Goal: Task Accomplishment & Management: Manage account settings

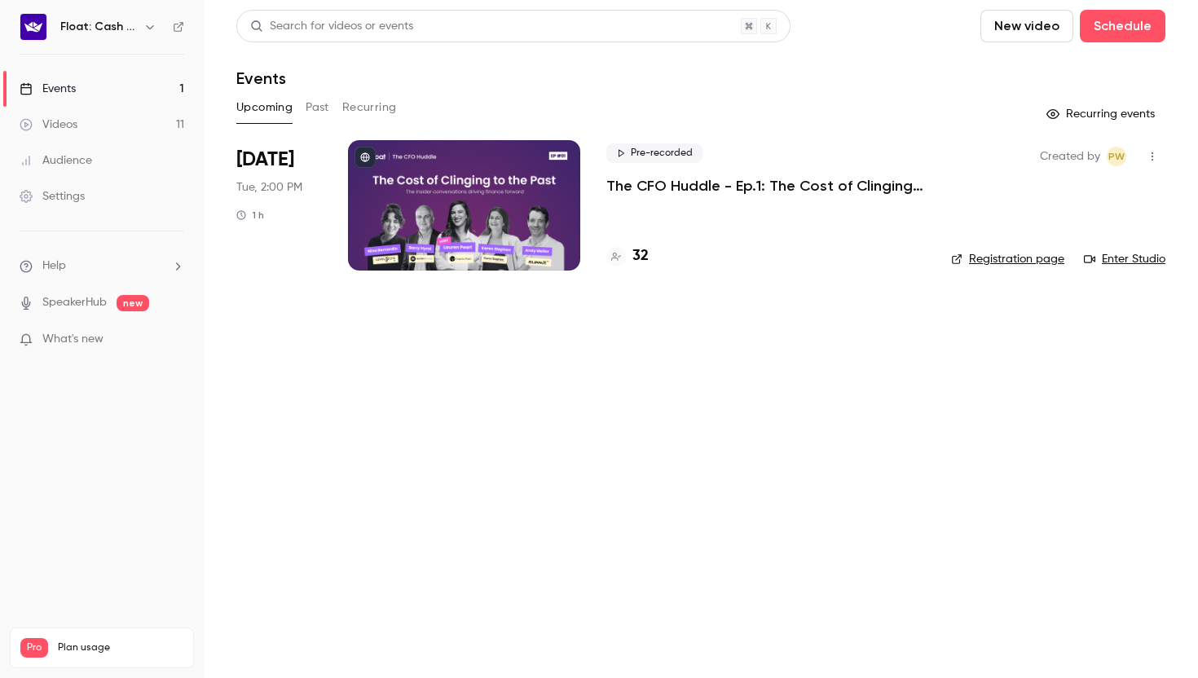
click at [523, 171] on div at bounding box center [464, 205] width 232 height 130
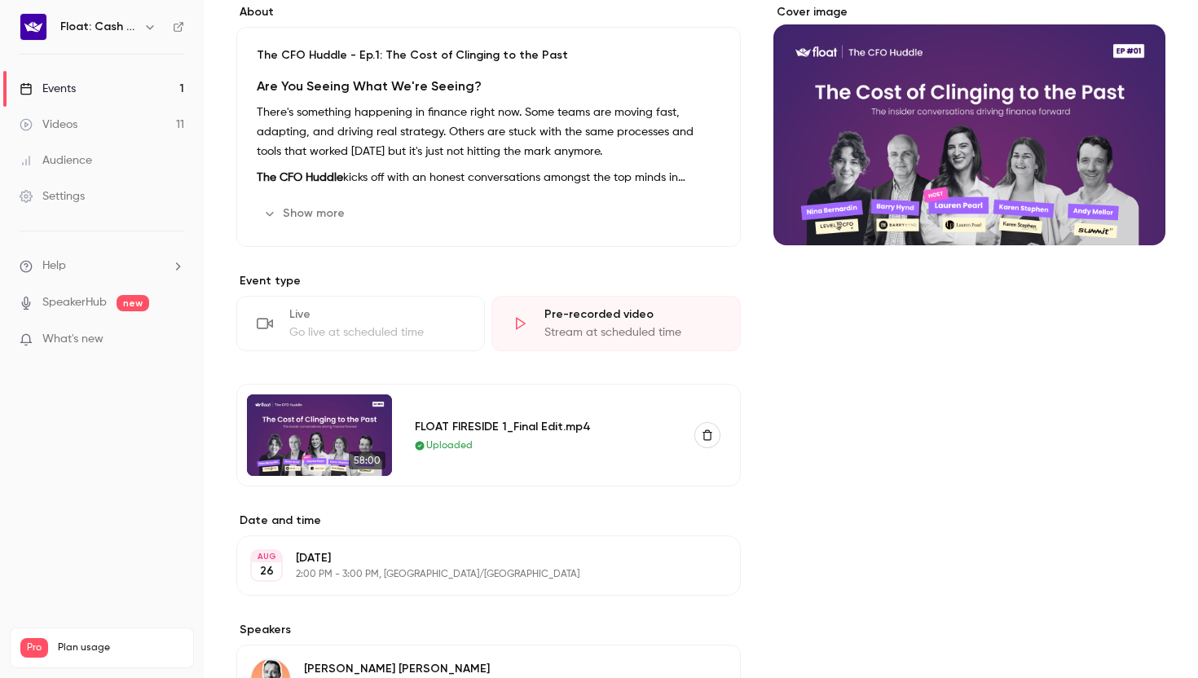
scroll to position [152, 0]
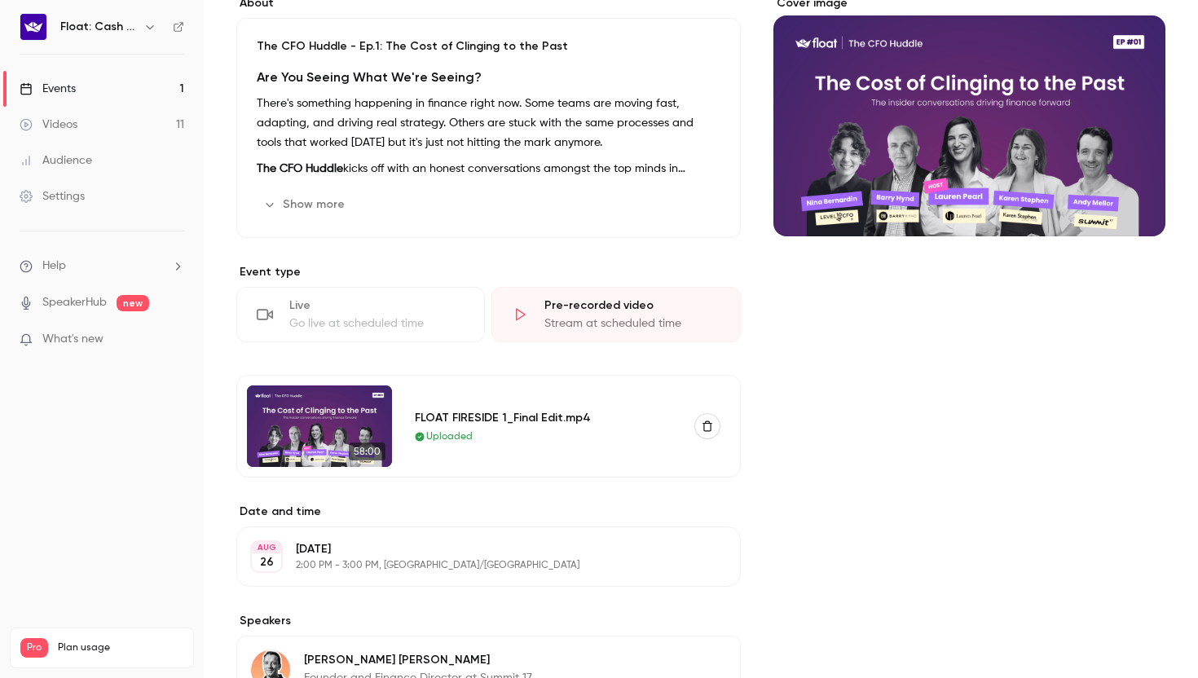
click at [332, 447] on img at bounding box center [319, 427] width 145 height 82
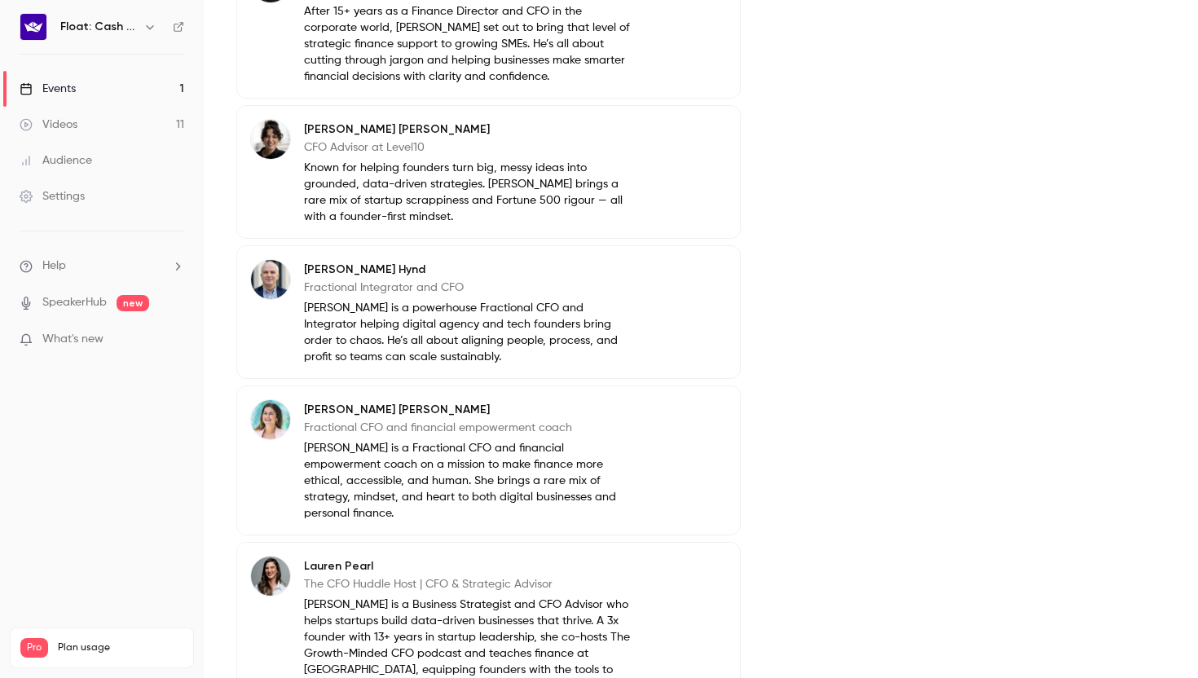
scroll to position [1011, 0]
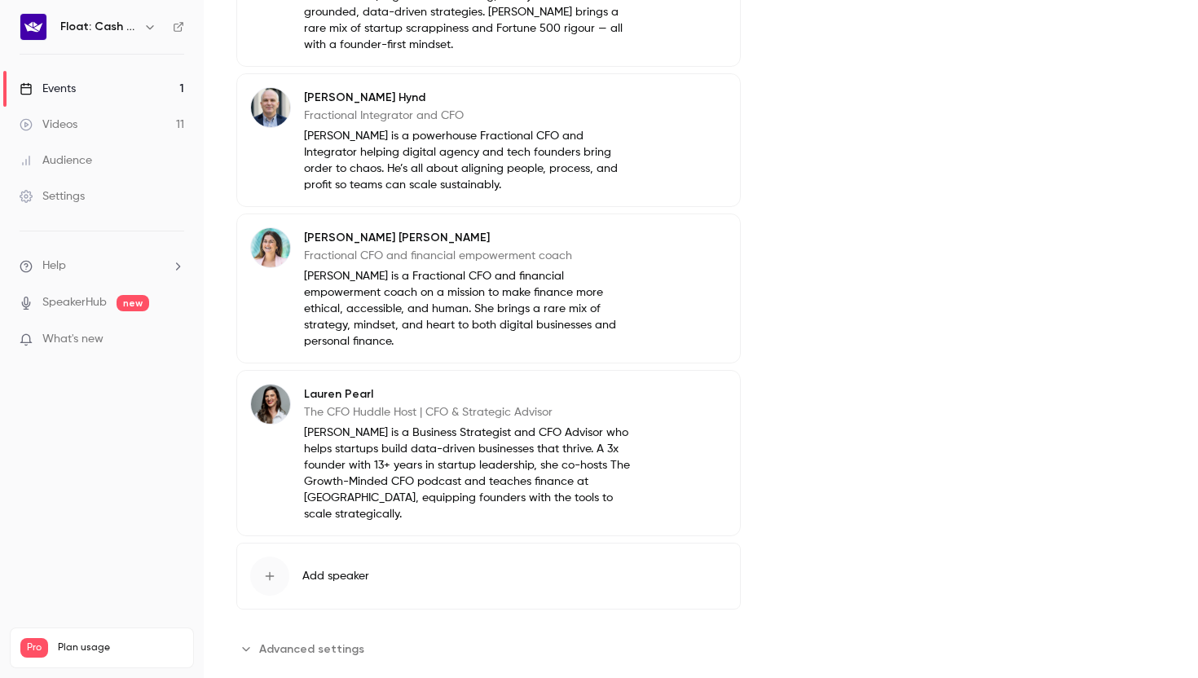
click at [300, 641] on span "Advanced settings" at bounding box center [311, 649] width 105 height 17
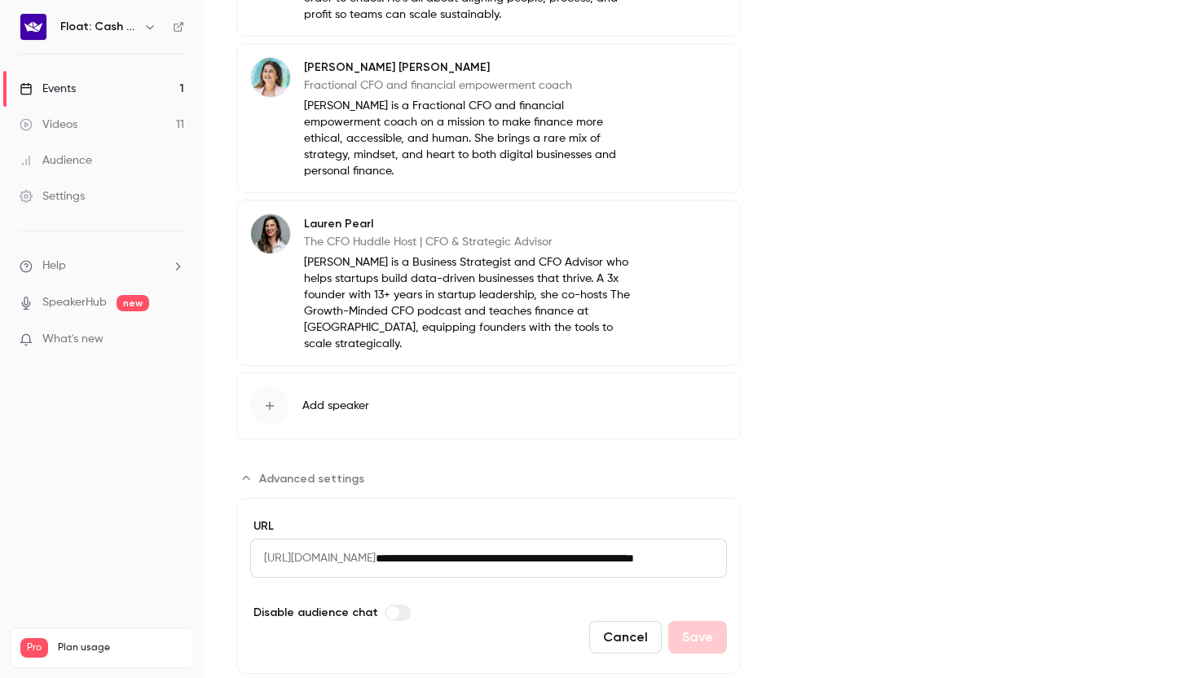
scroll to position [1194, 0]
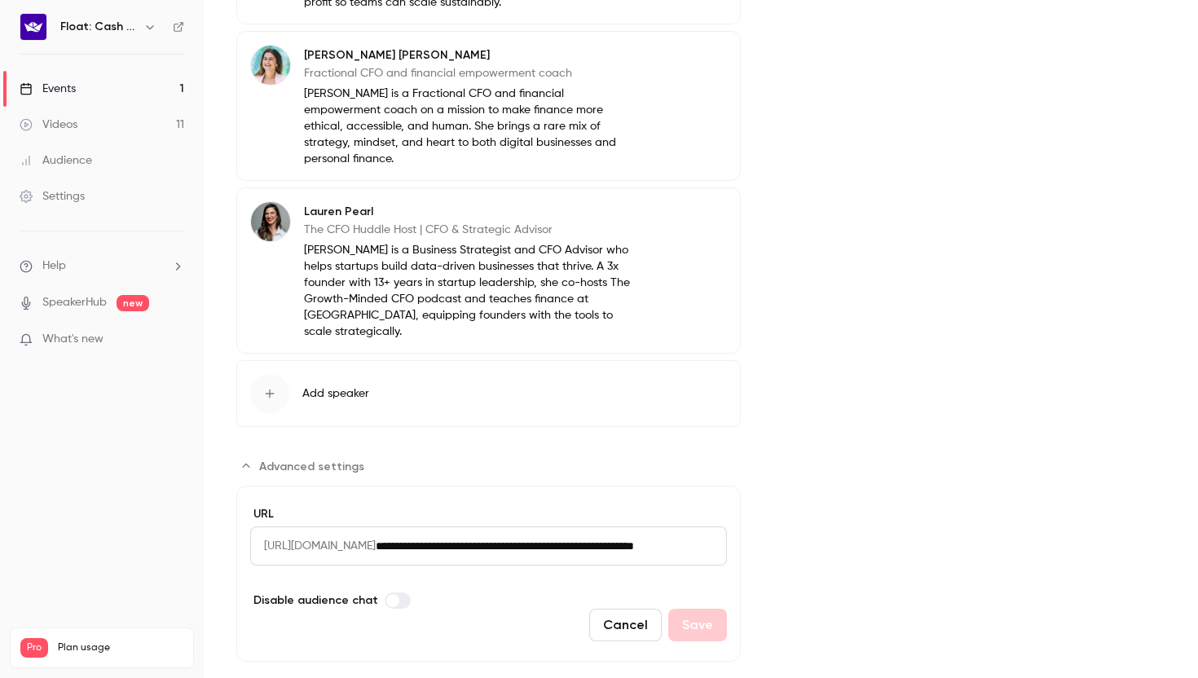
click at [304, 458] on span "Advanced settings" at bounding box center [311, 466] width 105 height 17
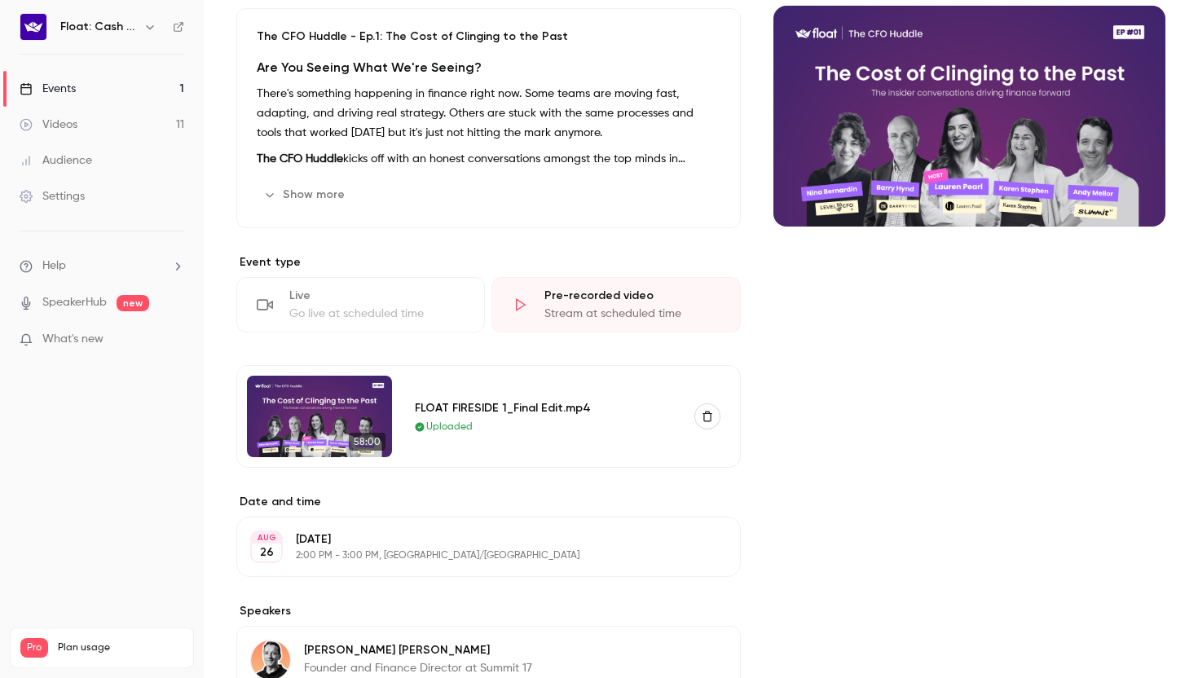
scroll to position [191, 0]
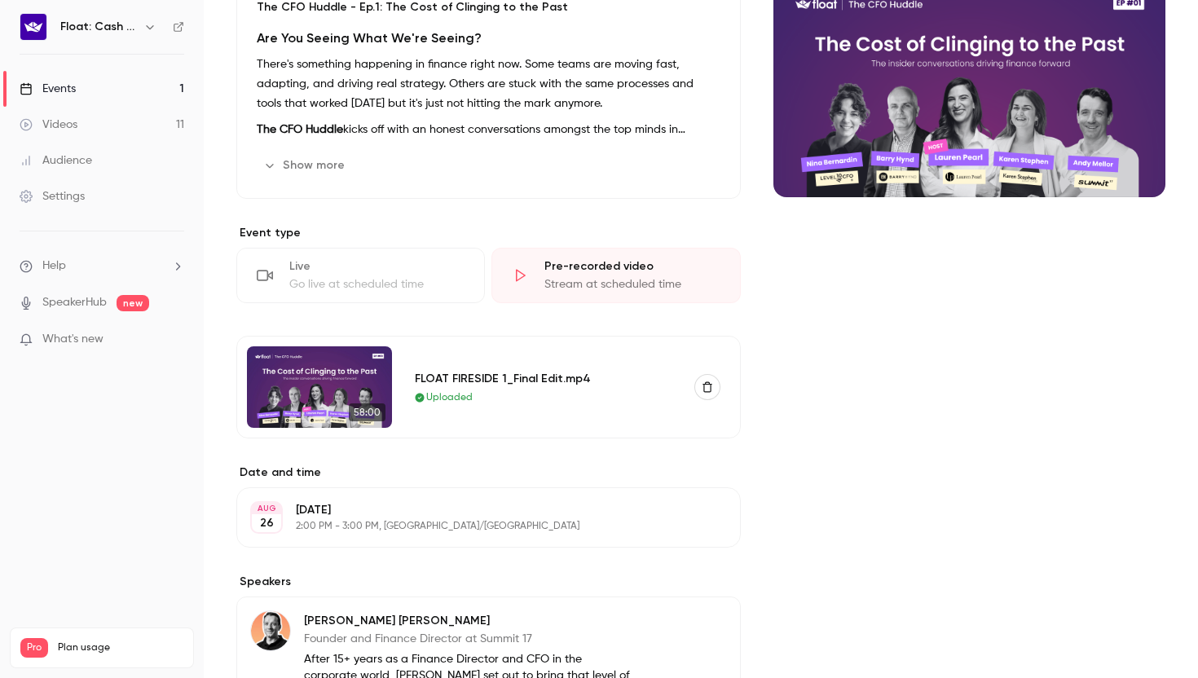
click at [700, 516] on button "Edit" at bounding box center [698, 518] width 60 height 26
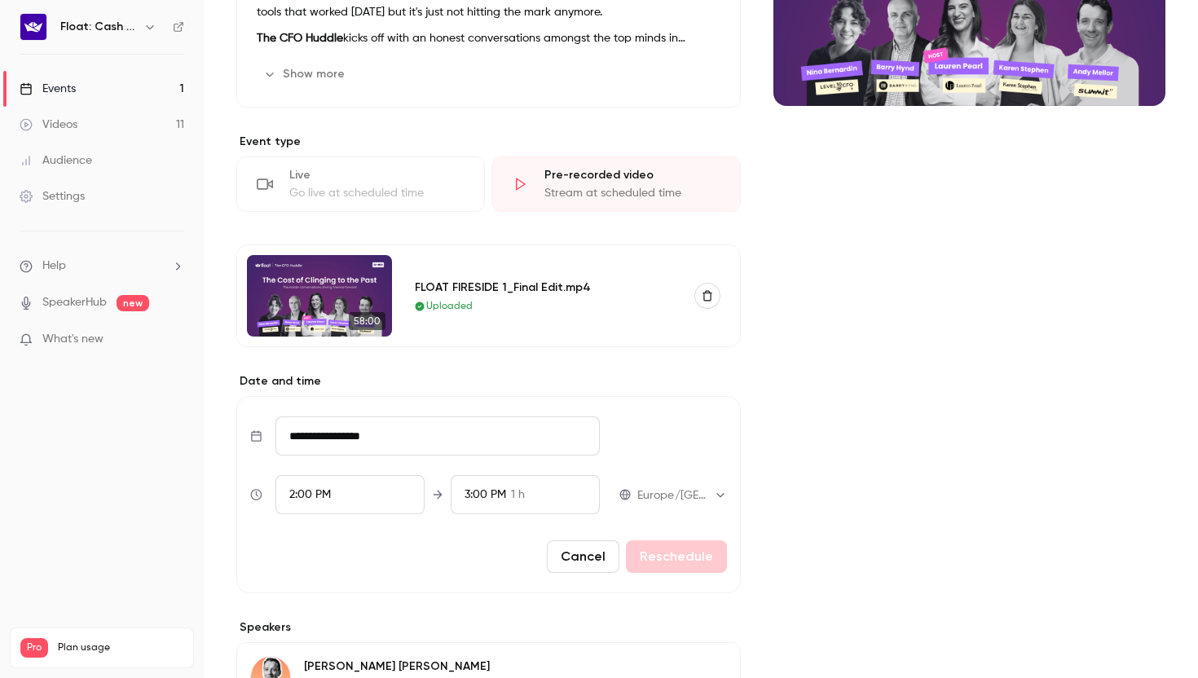
scroll to position [284, 0]
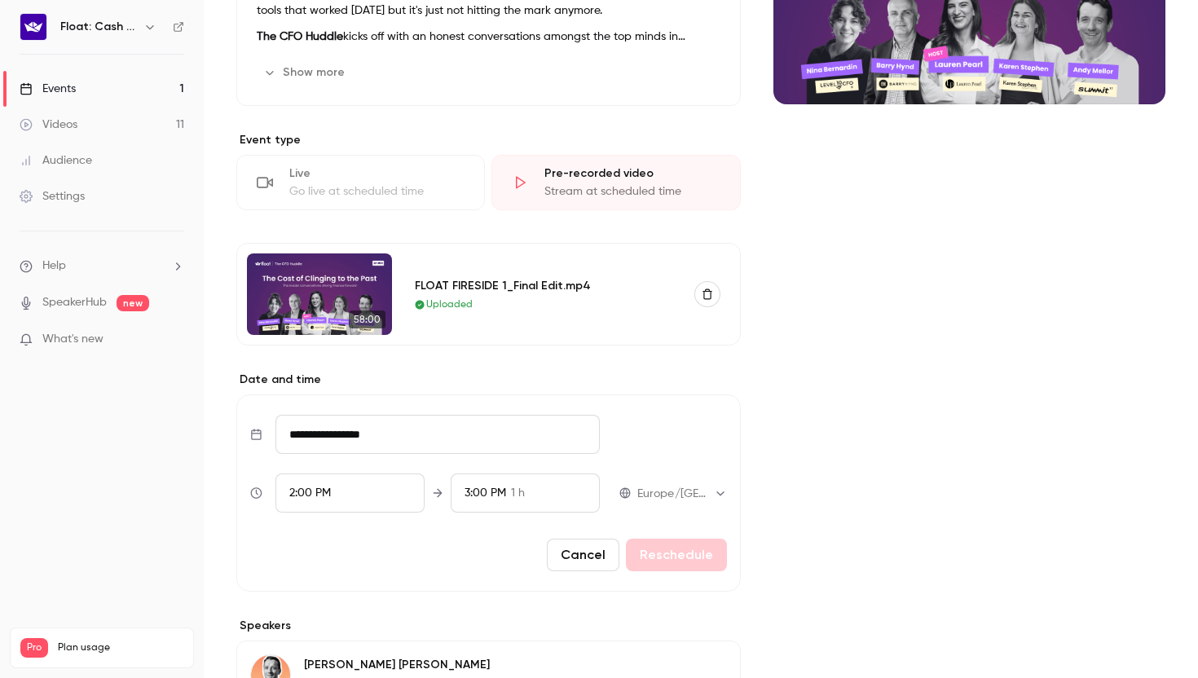
click at [580, 558] on button "Cancel" at bounding box center [583, 555] width 73 height 33
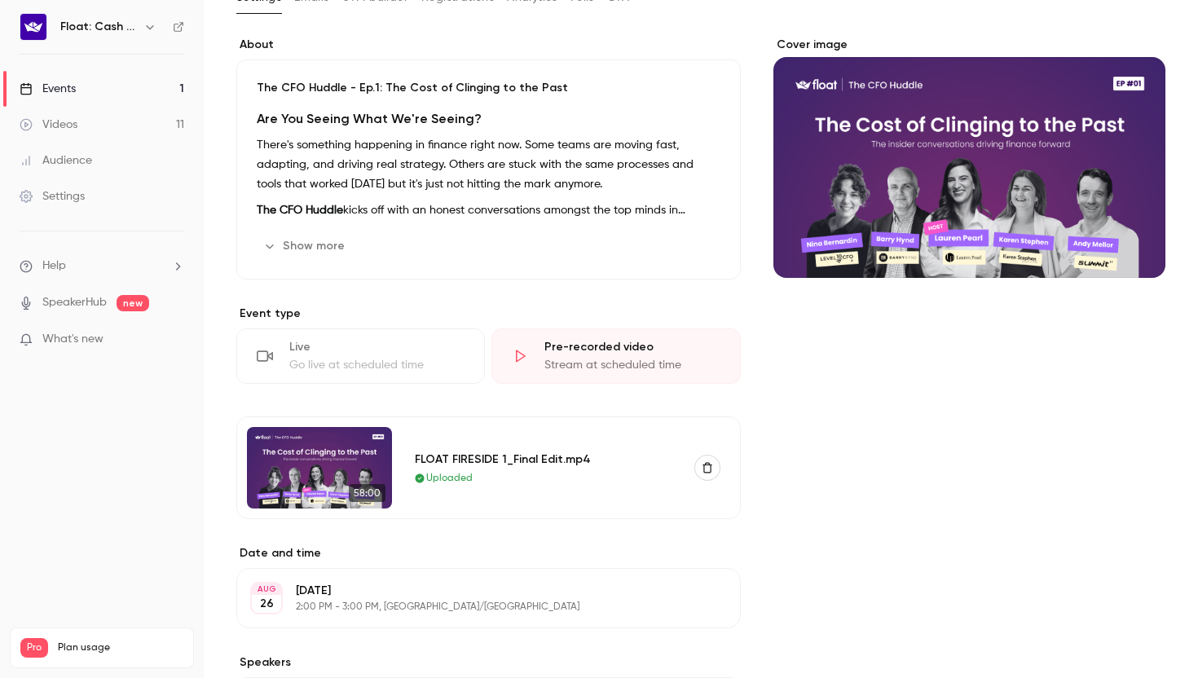
scroll to position [0, 0]
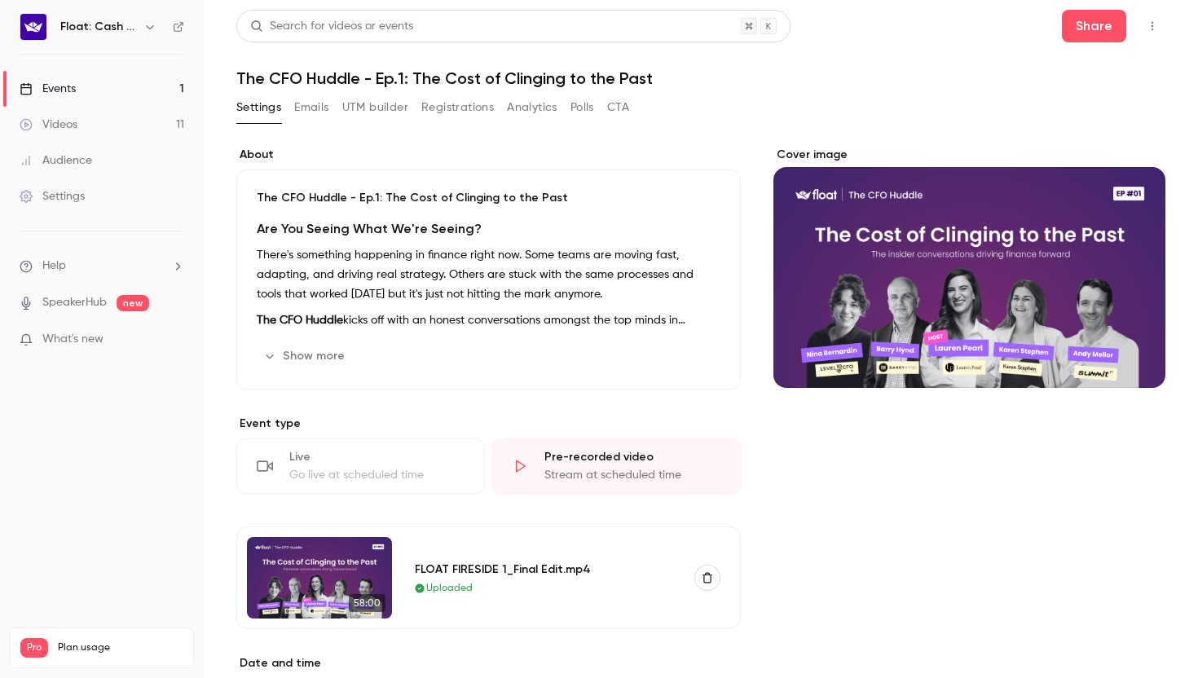
click at [323, 113] on button "Emails" at bounding box center [311, 108] width 34 height 26
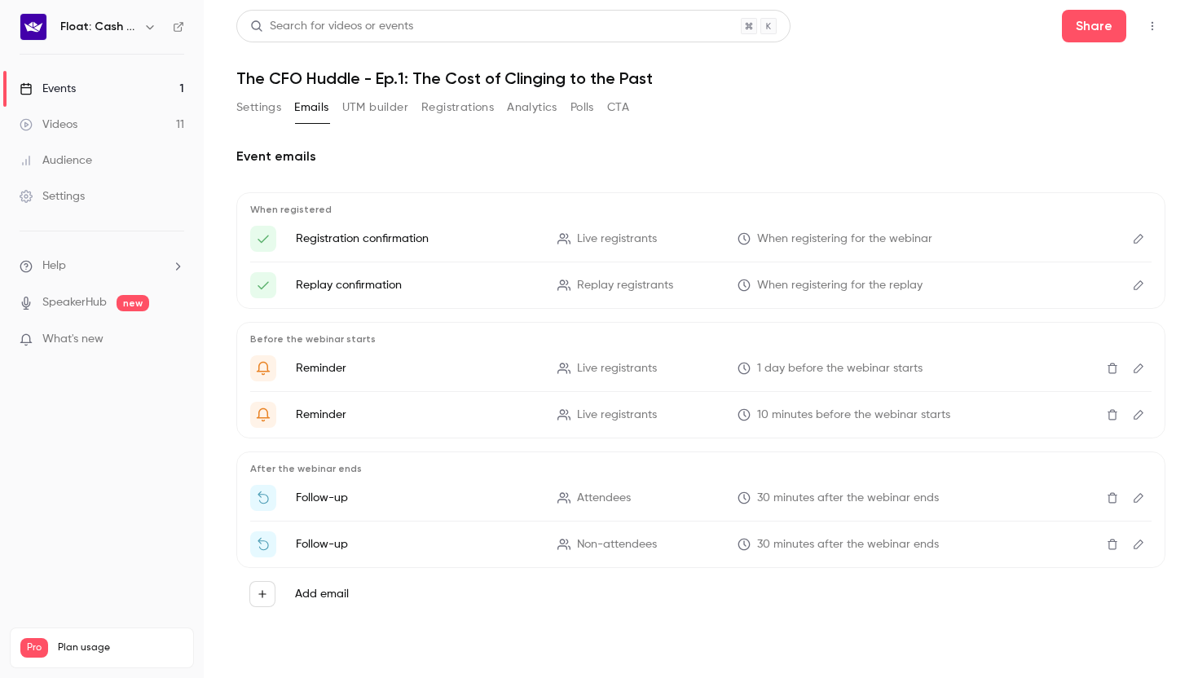
click at [1143, 498] on icon "Edit" at bounding box center [1138, 497] width 13 height 11
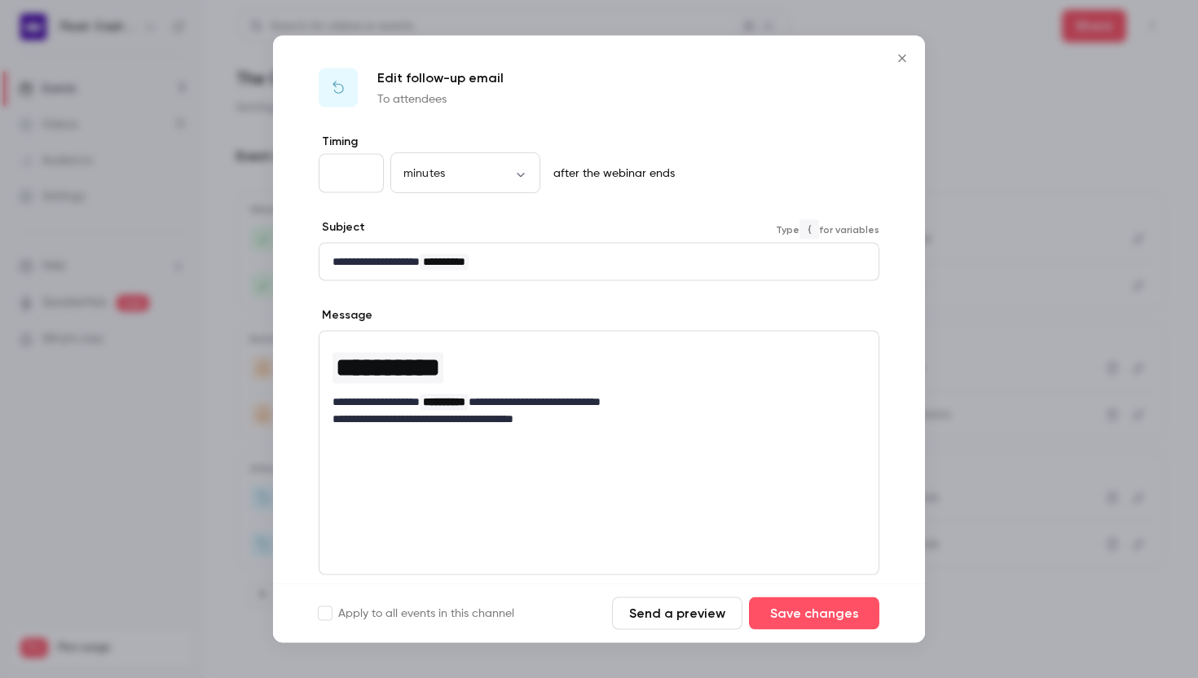
click at [463, 263] on span "**********" at bounding box center [444, 261] width 42 height 11
click at [526, 260] on p "**********" at bounding box center [599, 262] width 533 height 17
click at [901, 61] on icon "Close" at bounding box center [903, 58] width 20 height 13
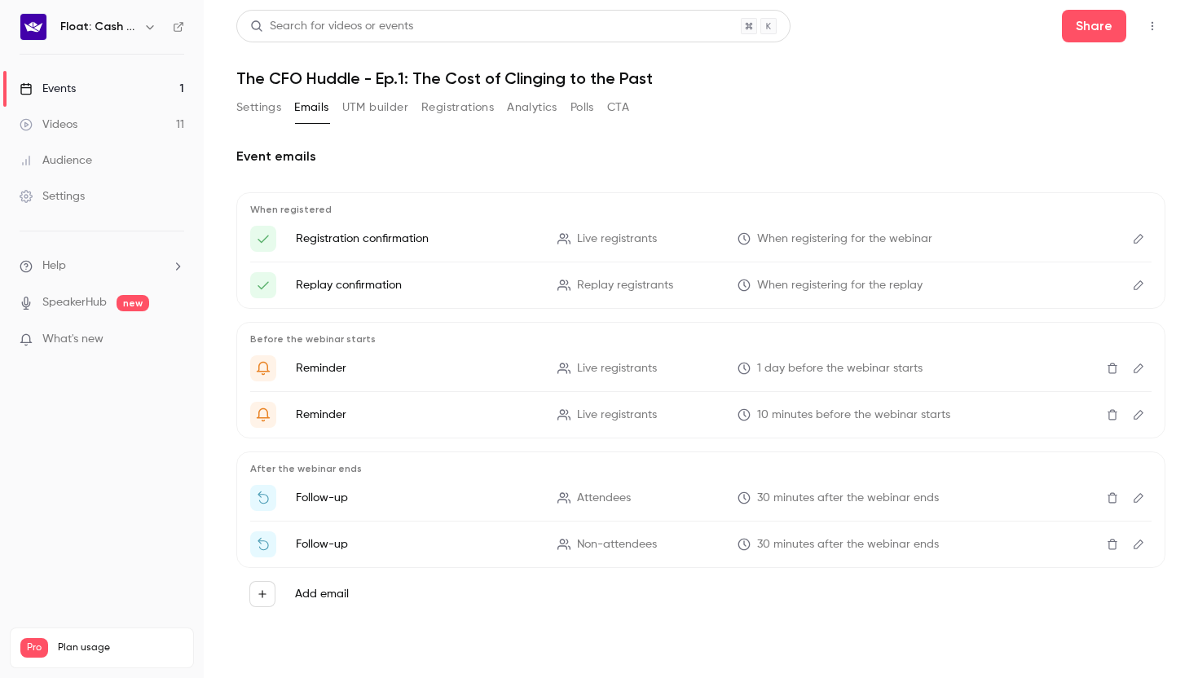
click at [380, 109] on button "UTM builder" at bounding box center [375, 108] width 66 height 26
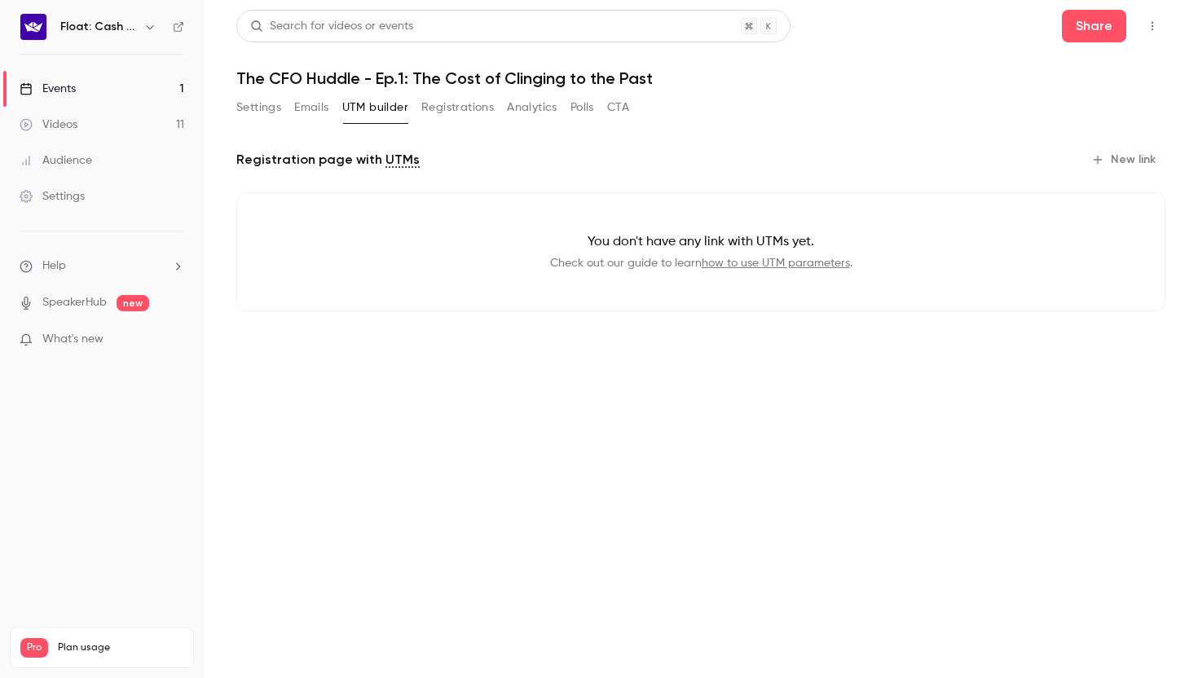
click at [435, 110] on button "Registrations" at bounding box center [457, 108] width 73 height 26
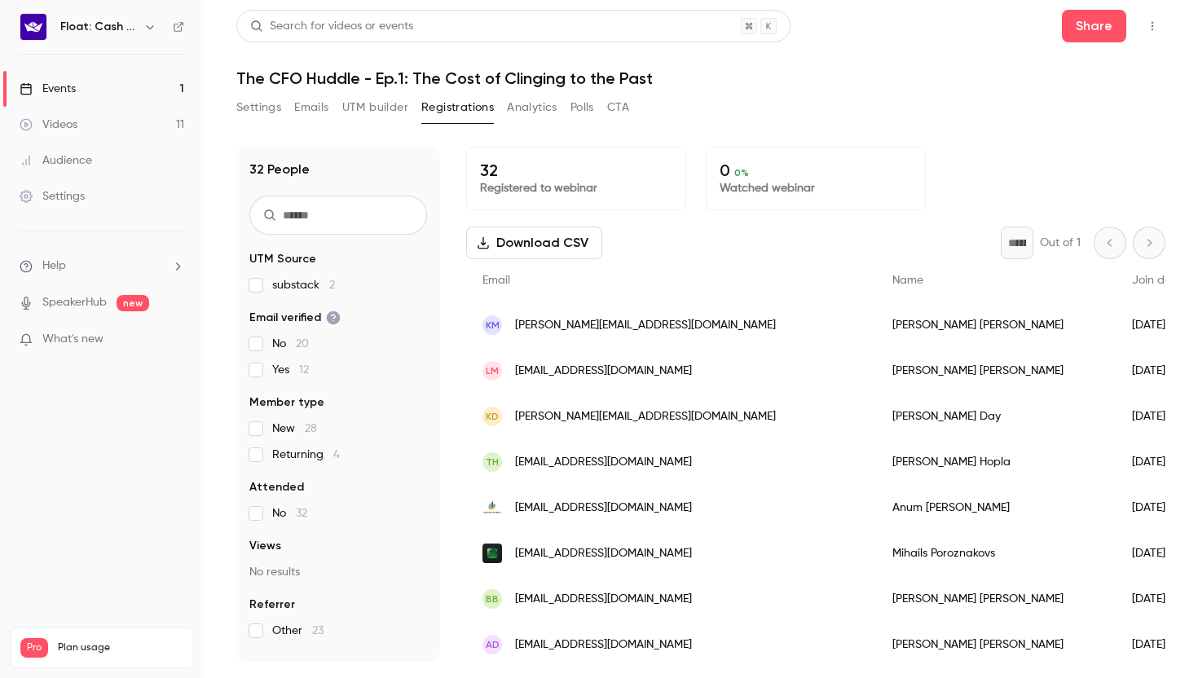
click at [532, 118] on button "Analytics" at bounding box center [532, 108] width 51 height 26
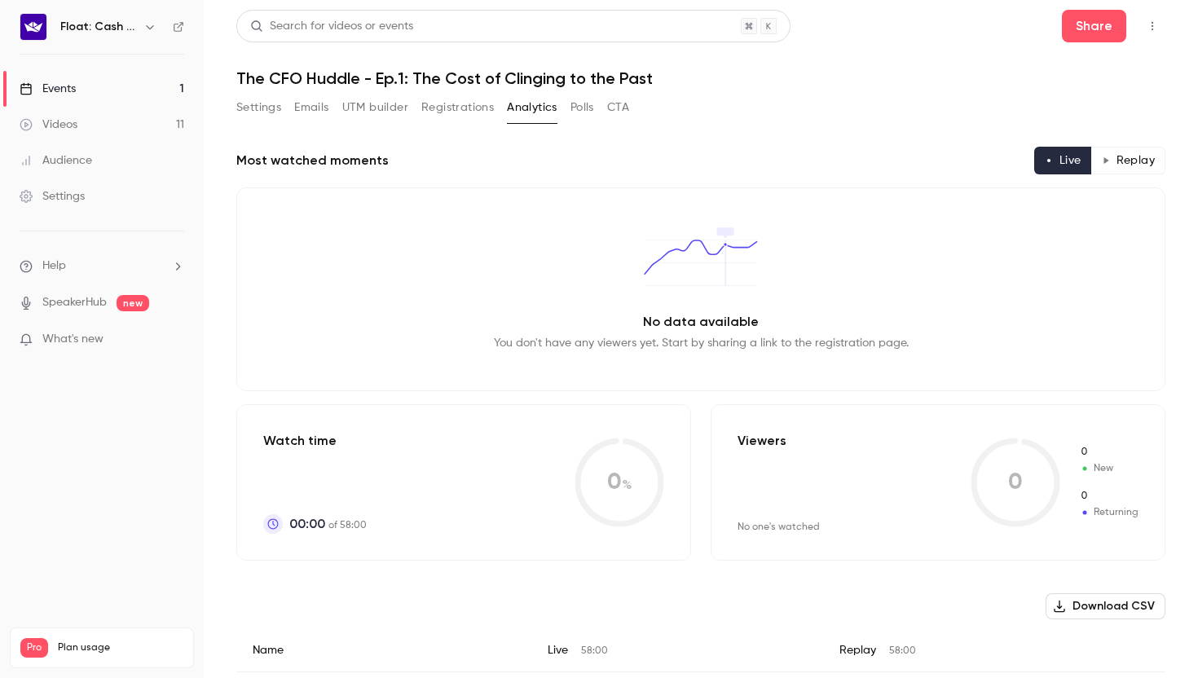
click at [584, 118] on button "Polls" at bounding box center [583, 108] width 24 height 26
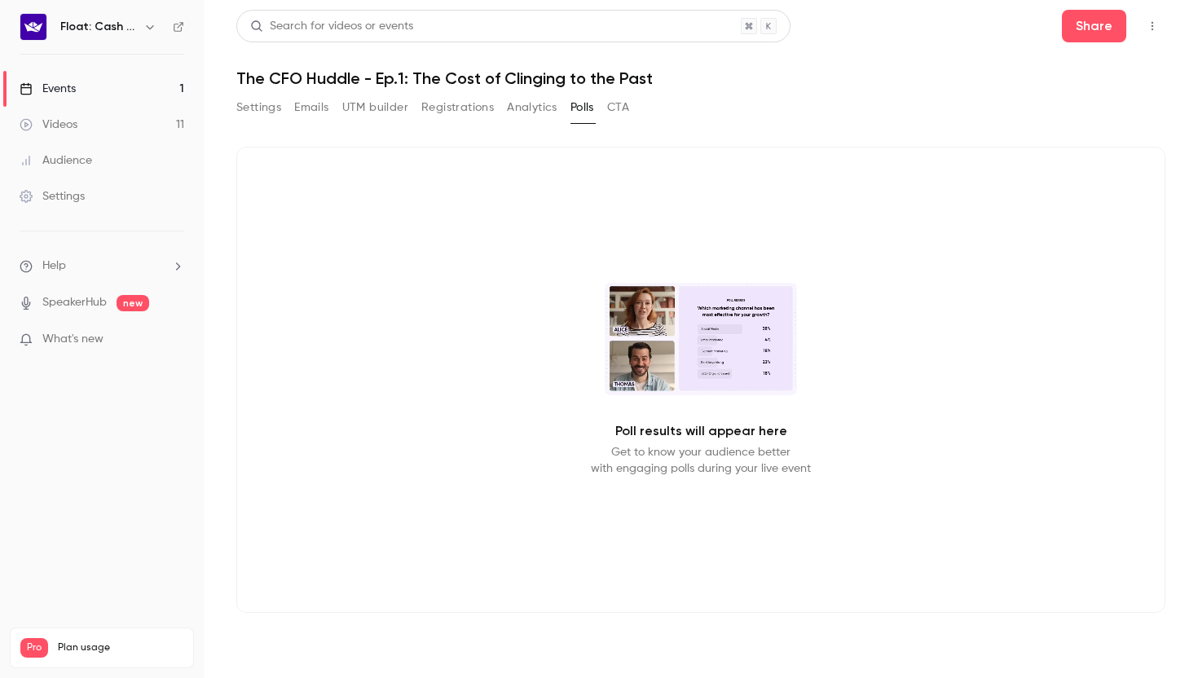
click at [615, 111] on button "CTA" at bounding box center [618, 108] width 22 height 26
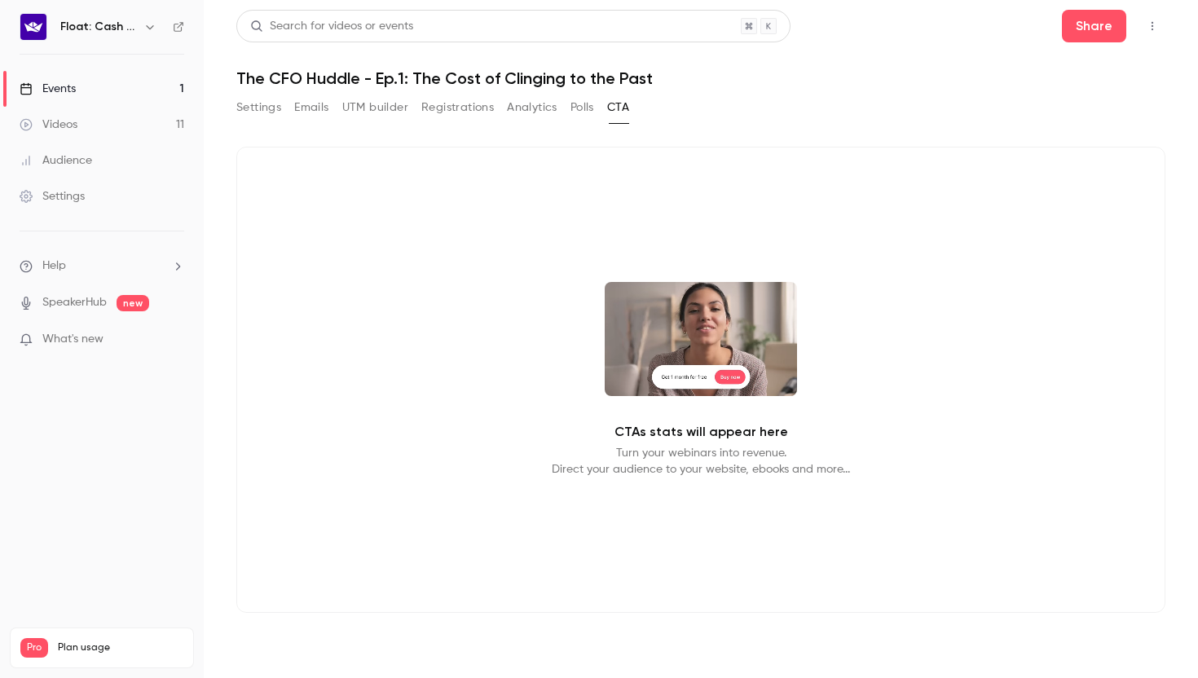
click at [295, 104] on button "Emails" at bounding box center [311, 108] width 34 height 26
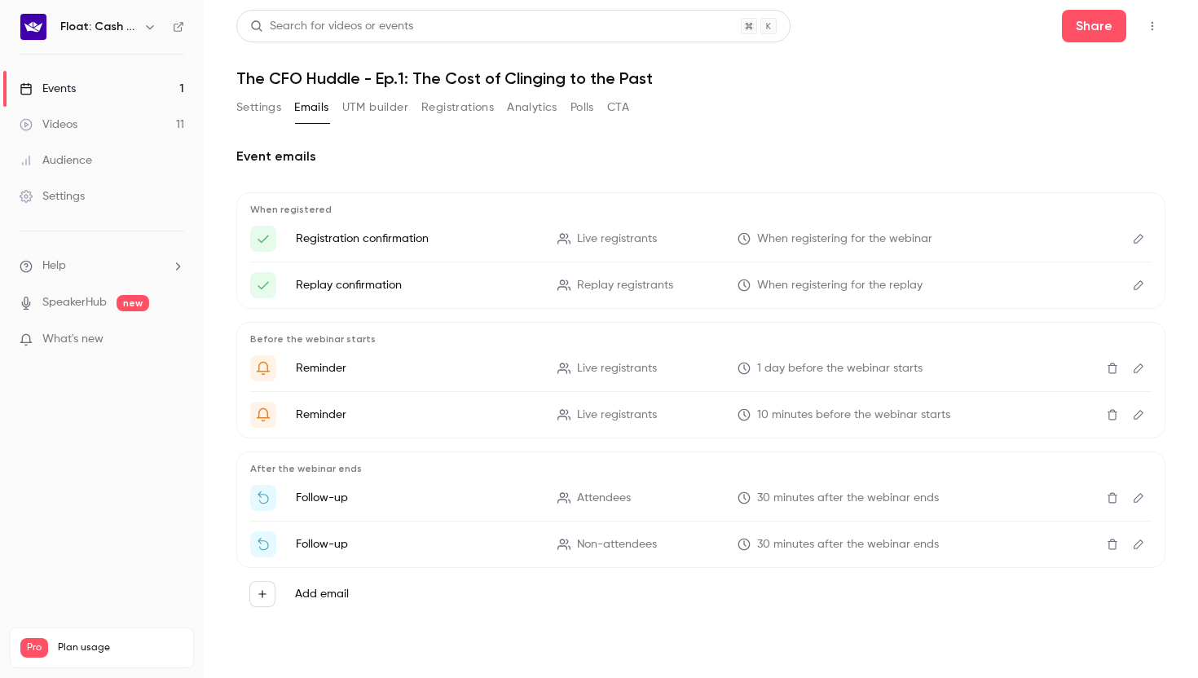
click at [1144, 290] on icon "Edit" at bounding box center [1138, 285] width 13 height 11
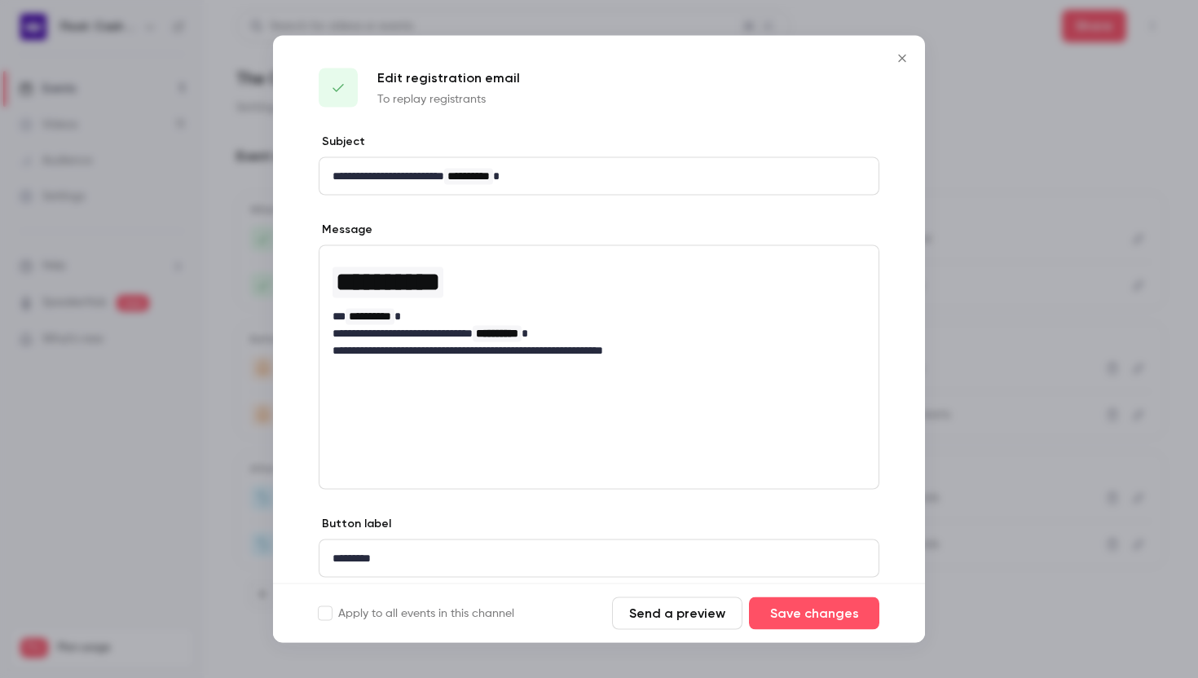
click at [906, 53] on icon "Close" at bounding box center [903, 58] width 20 height 13
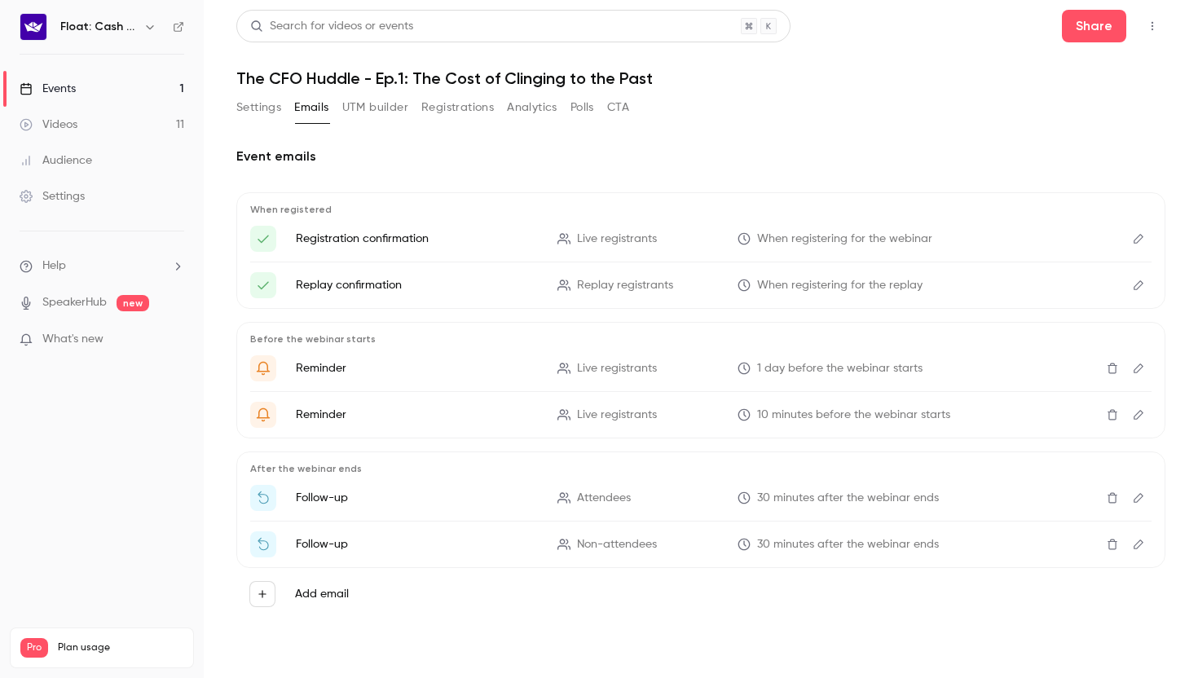
click at [1145, 498] on button "Edit" at bounding box center [1139, 498] width 26 height 26
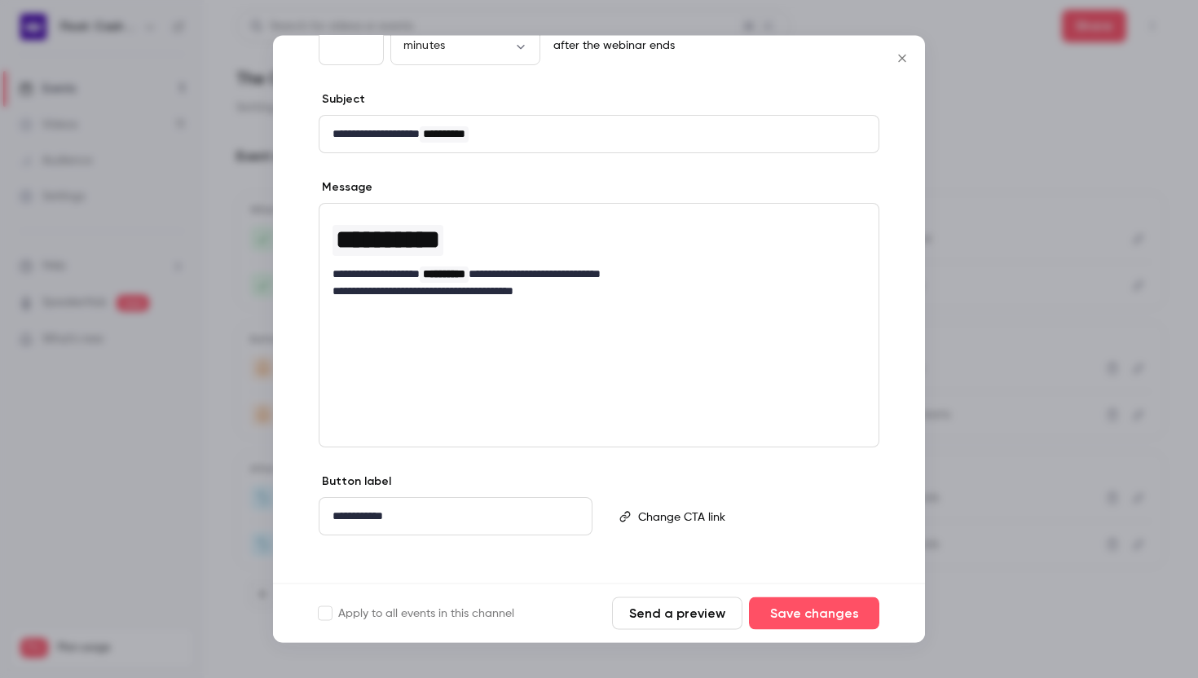
scroll to position [125, 0]
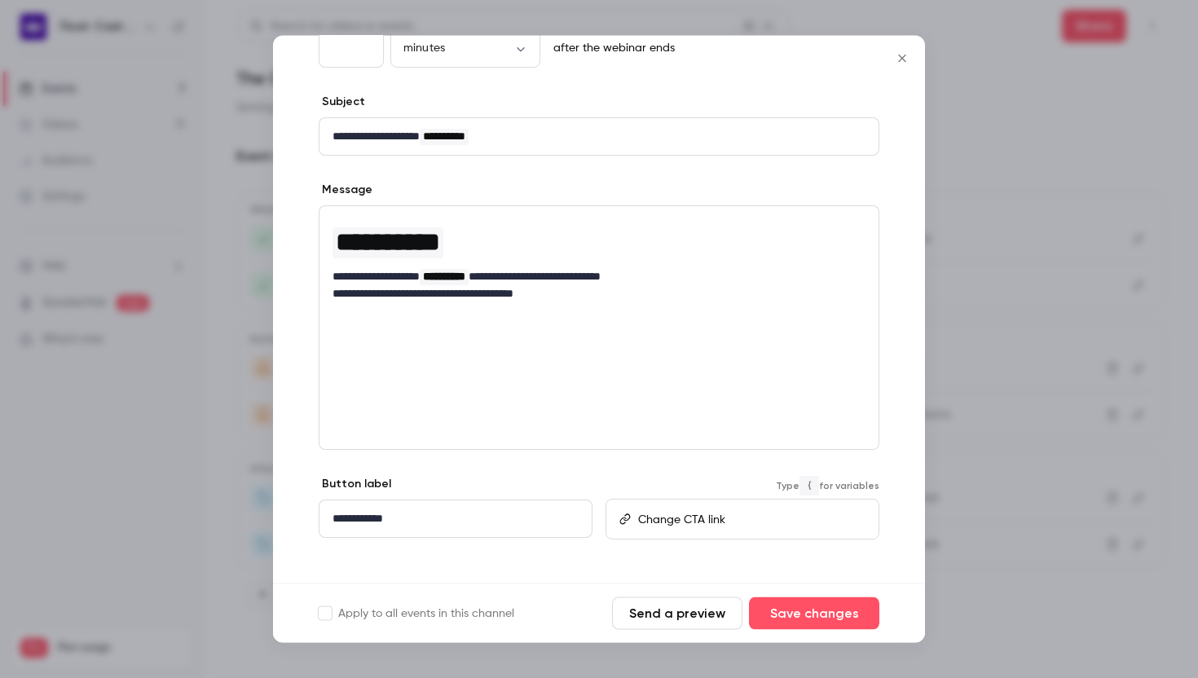
click at [651, 523] on p "editor" at bounding box center [751, 519] width 227 height 17
click at [621, 477] on div "Type { for variables" at bounding box center [743, 521] width 274 height 88
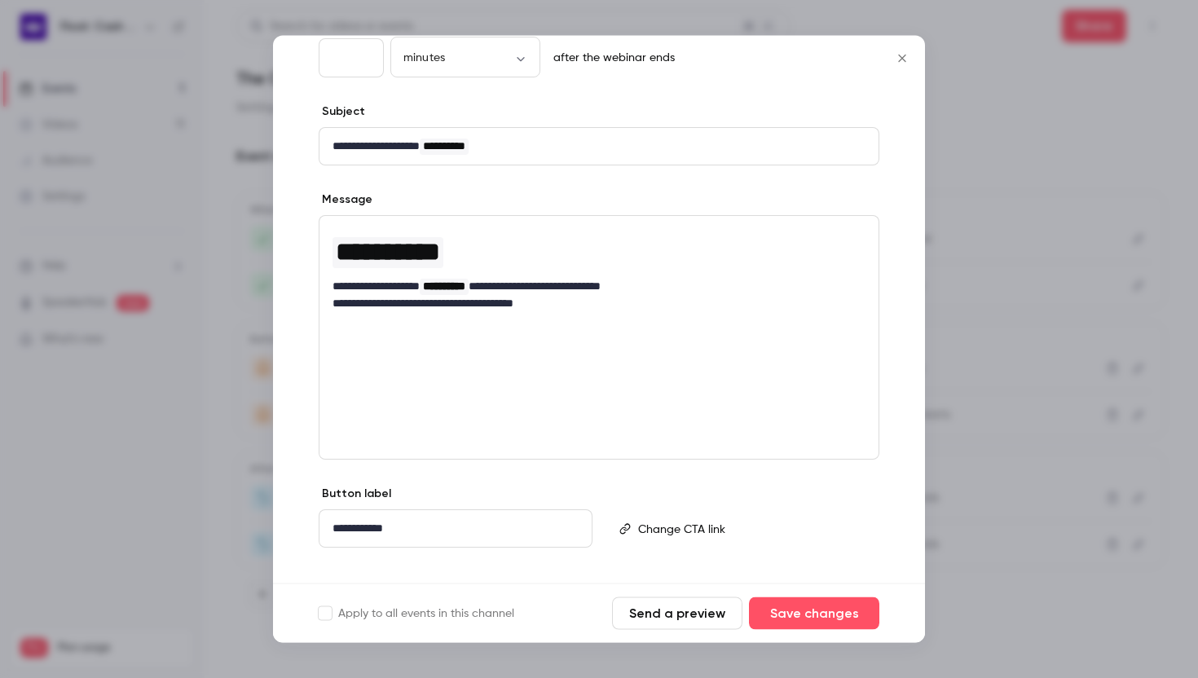
scroll to position [139, 0]
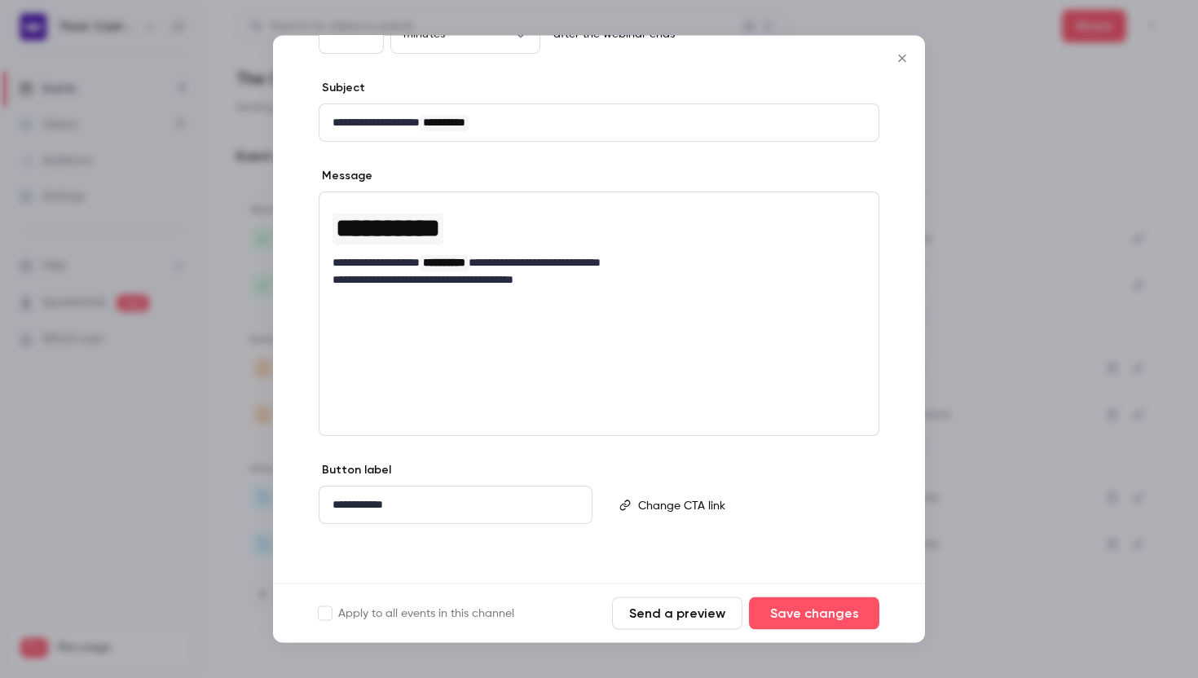
click at [905, 52] on icon "Close" at bounding box center [903, 58] width 20 height 13
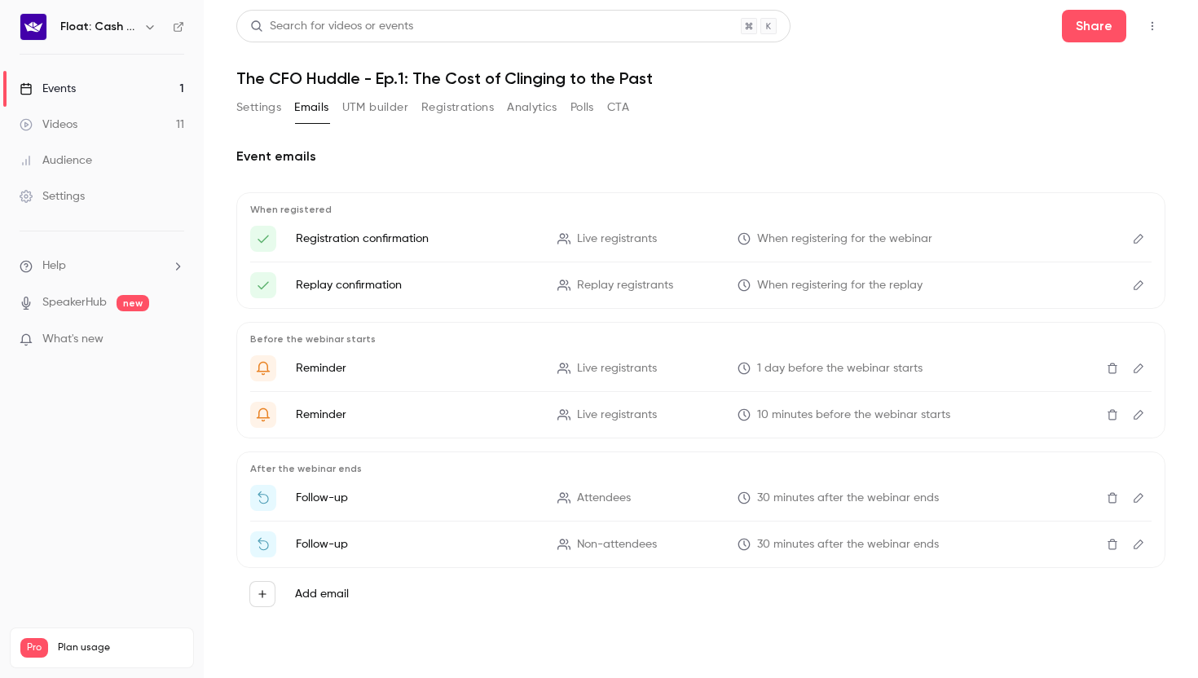
click at [273, 110] on button "Settings" at bounding box center [258, 108] width 45 height 26
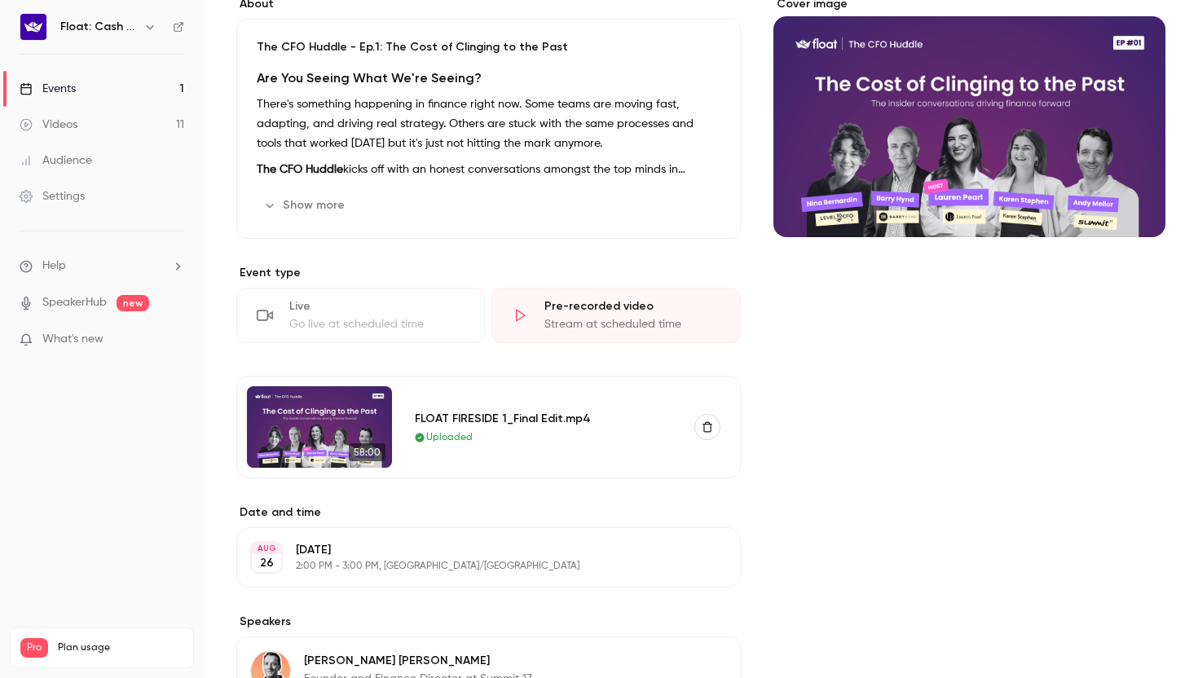
scroll to position [82, 0]
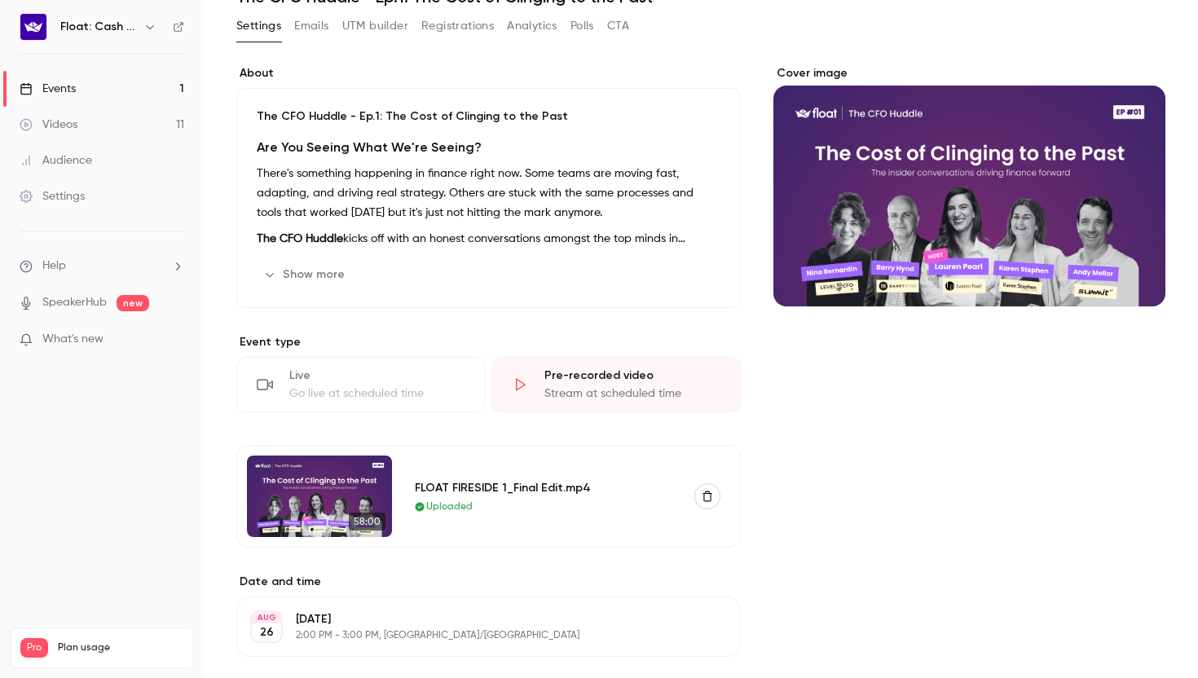
click at [317, 25] on button "Emails" at bounding box center [311, 26] width 34 height 26
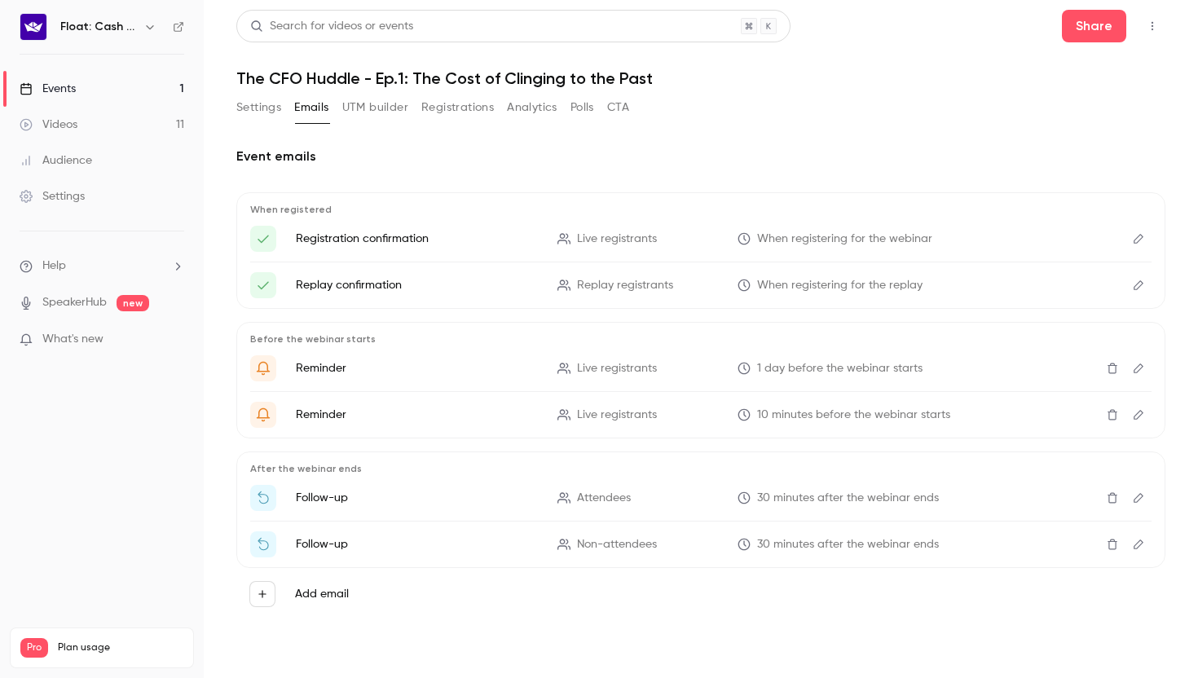
click at [1146, 545] on button "Edit" at bounding box center [1139, 545] width 26 height 26
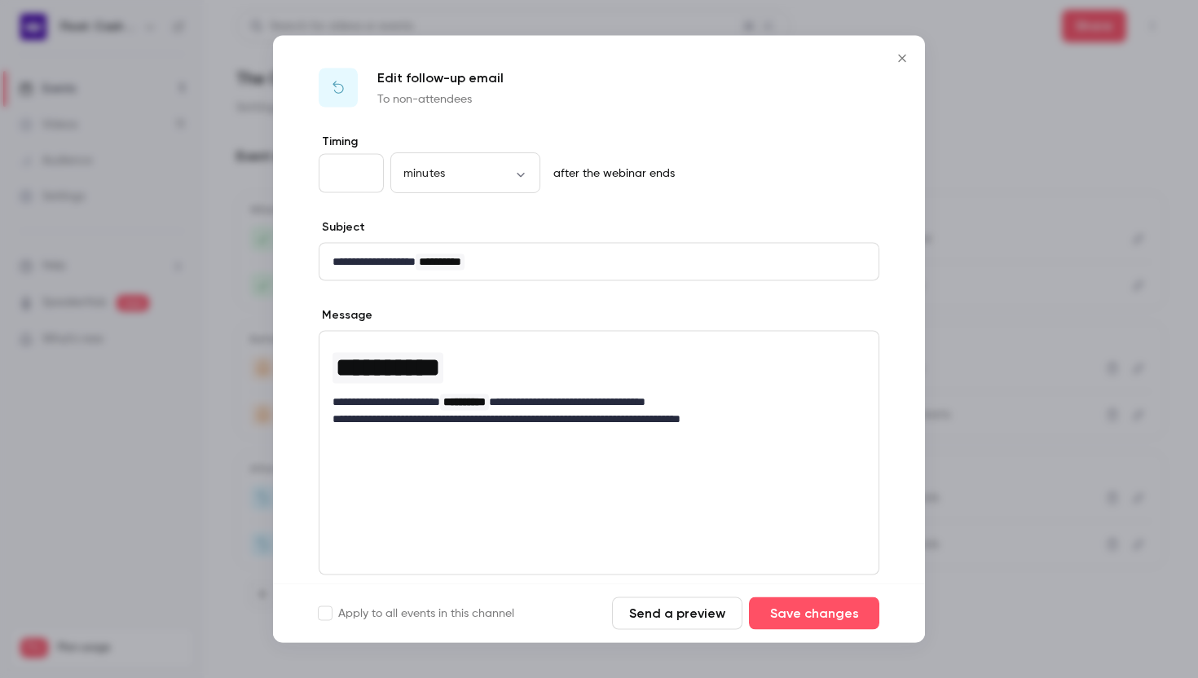
scroll to position [139, 0]
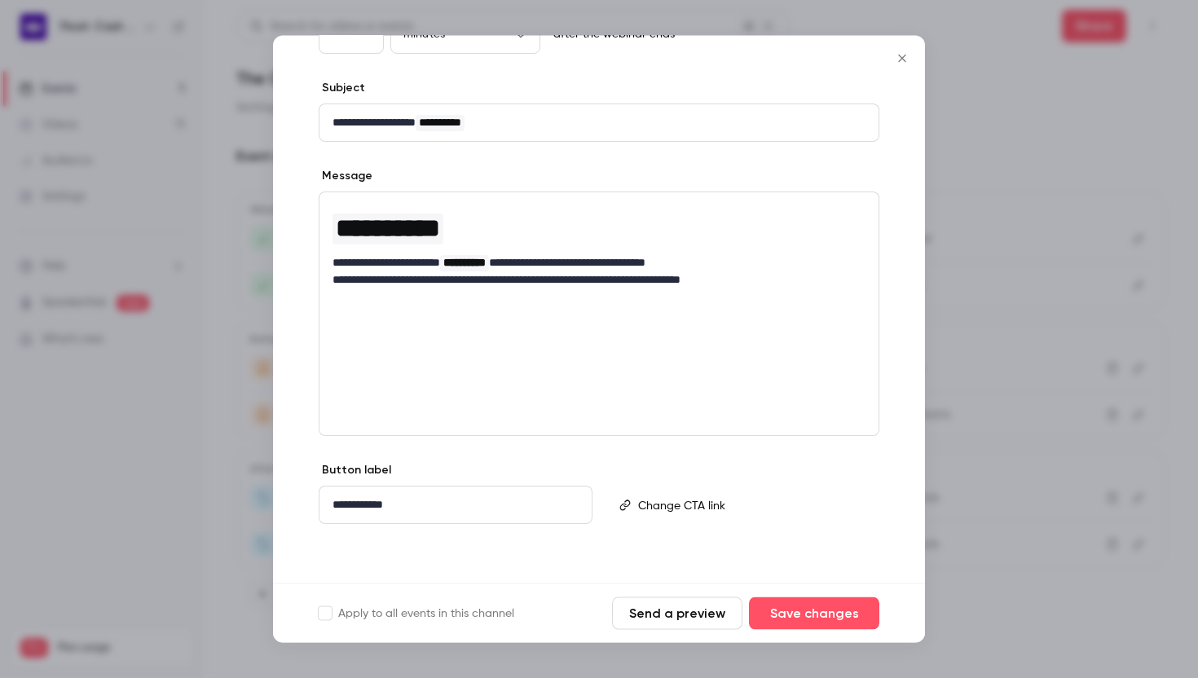
click at [898, 66] on button "Close" at bounding box center [902, 58] width 33 height 33
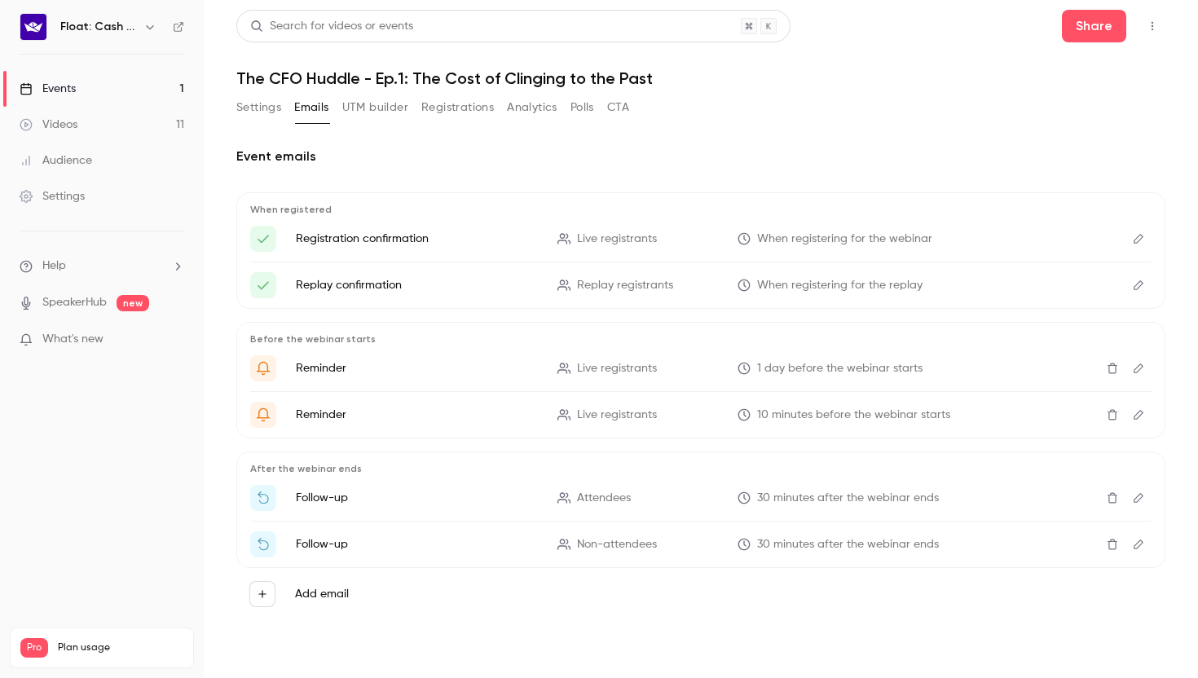
click at [258, 104] on button "Settings" at bounding box center [258, 108] width 45 height 26
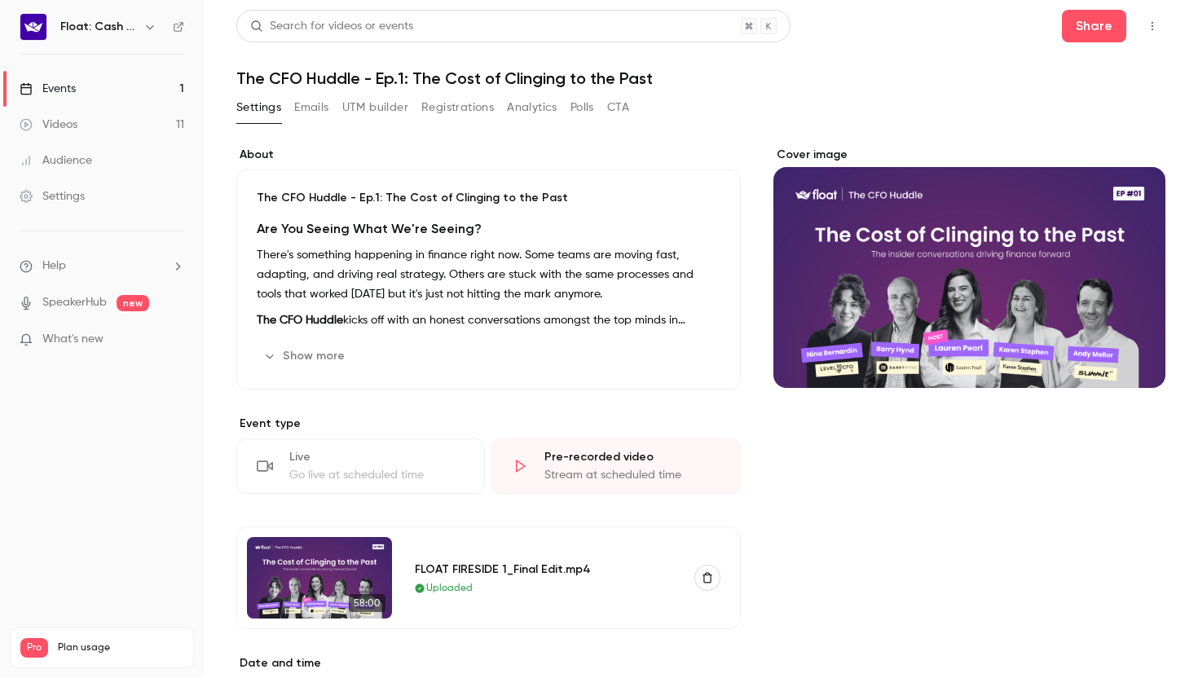
click at [311, 357] on button "Show more" at bounding box center [306, 356] width 98 height 26
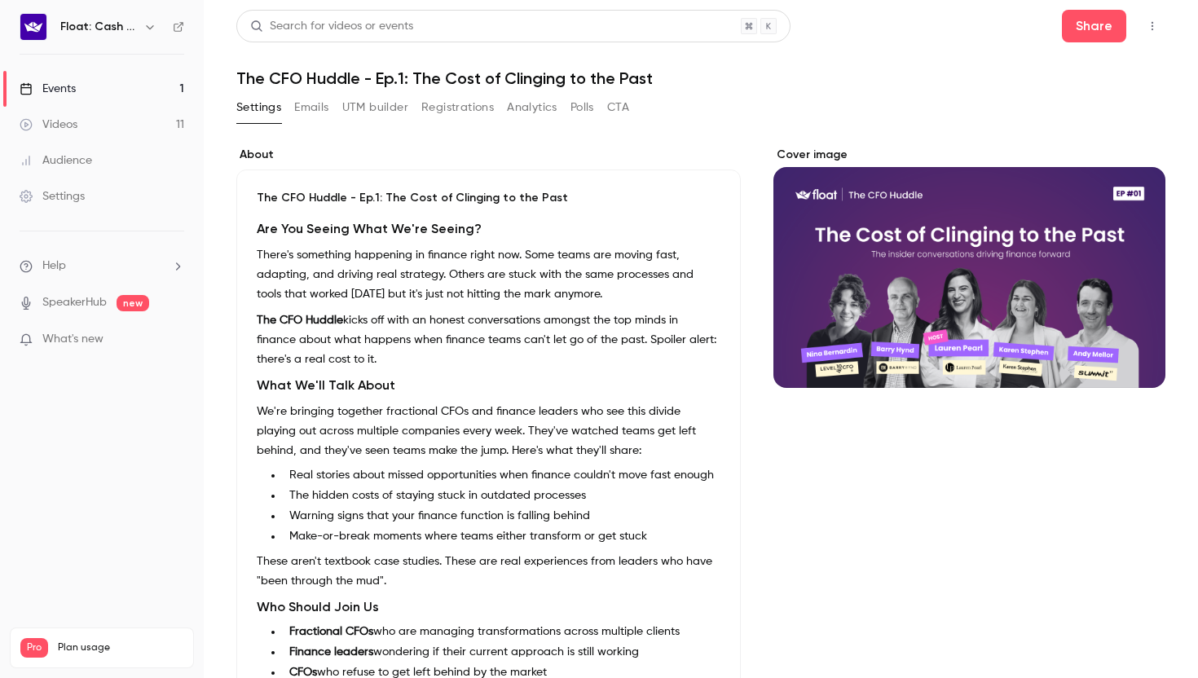
click at [629, 115] on button "CTA" at bounding box center [618, 108] width 22 height 26
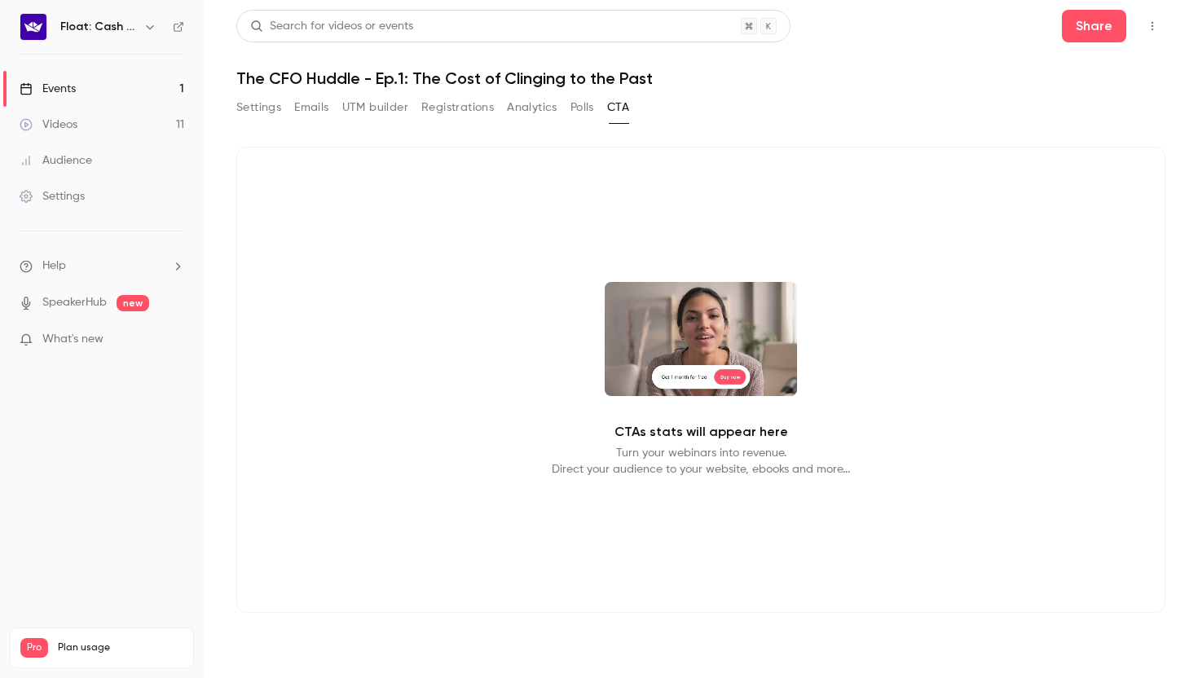
click at [81, 95] on link "Events 1" at bounding box center [102, 89] width 204 height 36
